Goal: Use online tool/utility: Utilize a website feature to perform a specific function

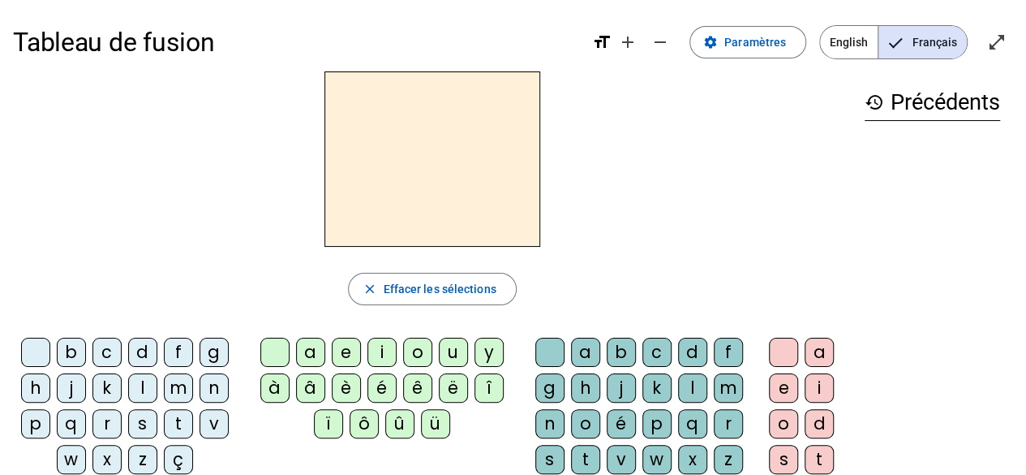
click at [141, 350] on div "d" at bounding box center [142, 351] width 29 height 29
click at [450, 350] on div "u" at bounding box center [453, 351] width 29 height 29
click at [177, 420] on div "t" at bounding box center [178, 423] width 29 height 29
click at [311, 350] on div "a" at bounding box center [310, 351] width 29 height 29
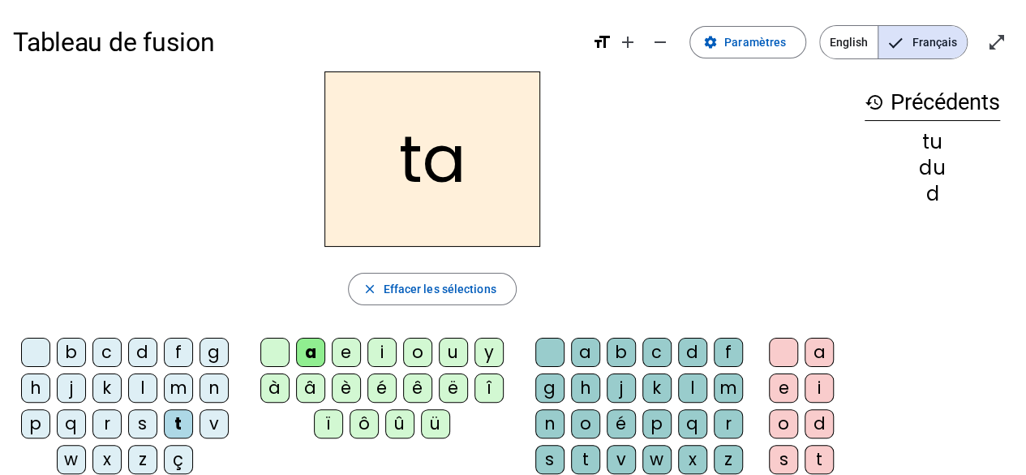
click at [344, 349] on div "e" at bounding box center [346, 351] width 29 height 29
click at [140, 349] on div "d" at bounding box center [142, 351] width 29 height 29
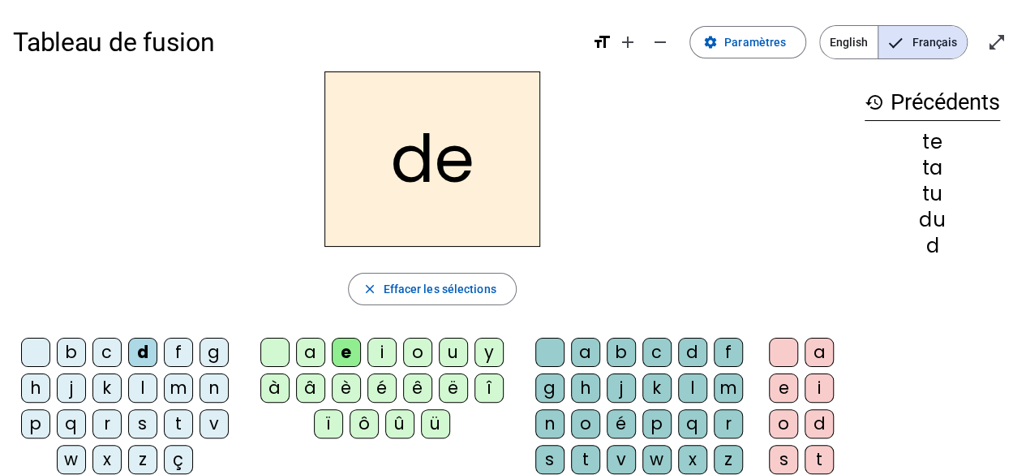
click at [73, 386] on div "j" at bounding box center [71, 387] width 29 height 29
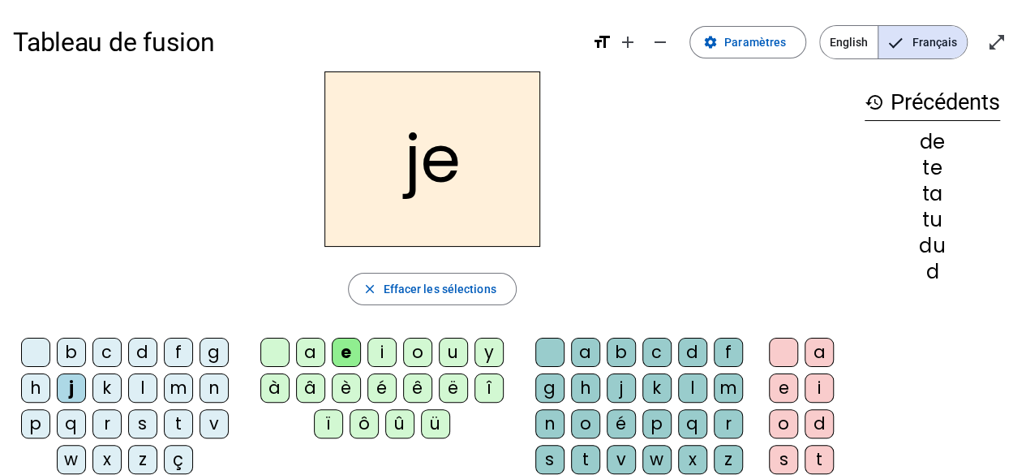
click at [170, 389] on div "m" at bounding box center [178, 387] width 29 height 29
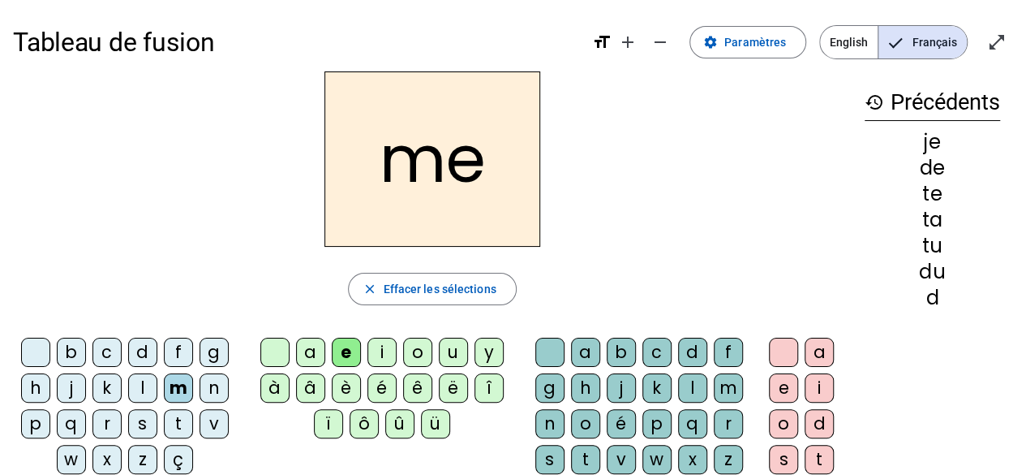
click at [312, 349] on div "a" at bounding box center [310, 351] width 29 height 29
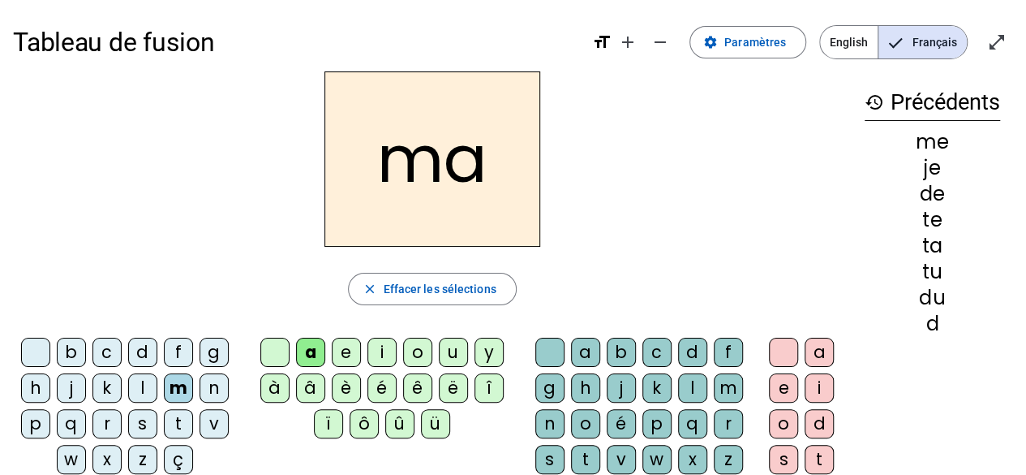
click at [695, 385] on div "l" at bounding box center [692, 387] width 29 height 29
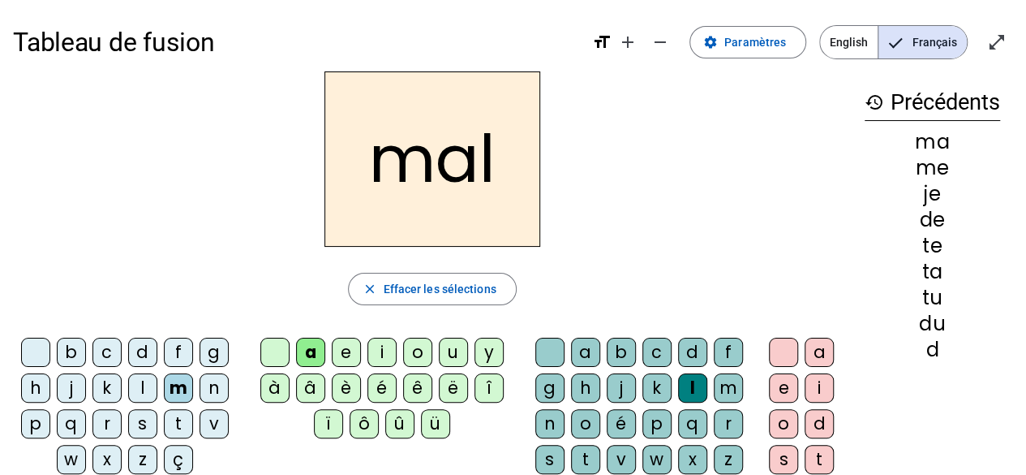
click at [107, 277] on div "close Effacer les sélections" at bounding box center [432, 289] width 839 height 32
